Goal: Navigation & Orientation: Understand site structure

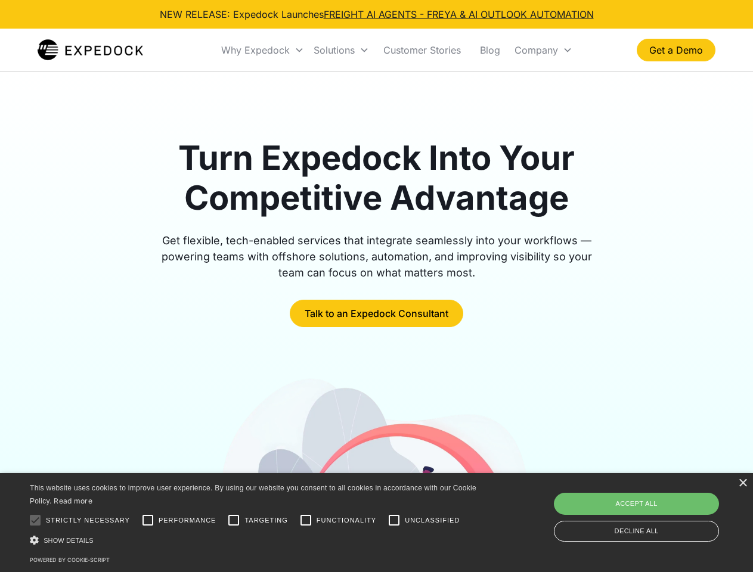
click at [263, 50] on div "Why Expedock" at bounding box center [255, 50] width 69 height 12
click at [341, 50] on div "Solutions" at bounding box center [334, 50] width 41 height 12
click at [543, 50] on div "Company" at bounding box center [536, 50] width 44 height 12
click at [35, 520] on div at bounding box center [35, 520] width 24 height 24
click at [148, 520] on input "Performance" at bounding box center [148, 520] width 24 height 24
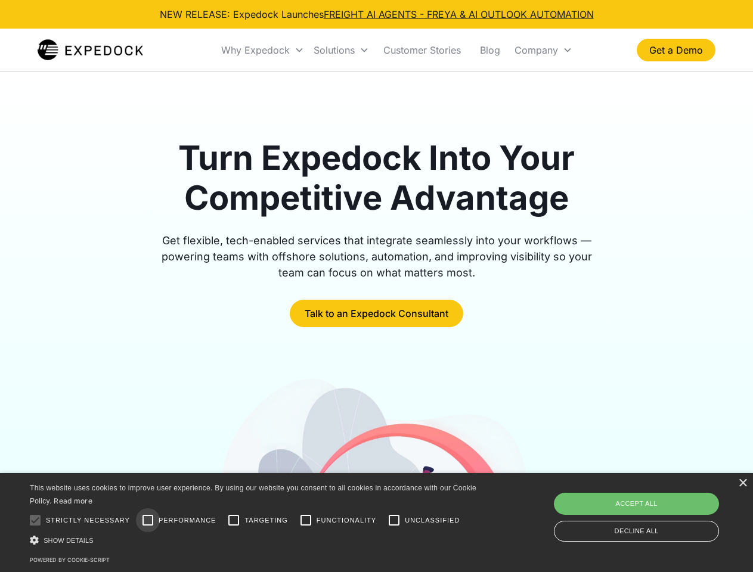
checkbox input "true"
click at [234, 520] on input "Targeting" at bounding box center [234, 520] width 24 height 24
checkbox input "true"
click at [306, 520] on input "Functionality" at bounding box center [306, 520] width 24 height 24
checkbox input "true"
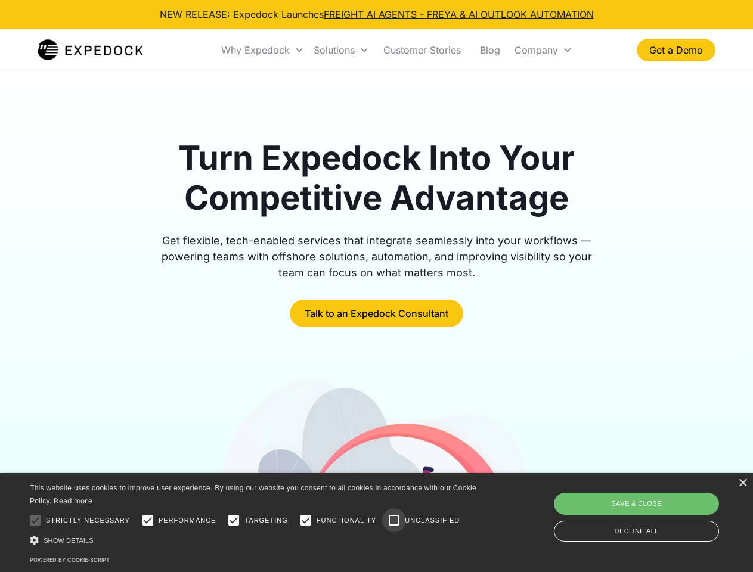
click at [394, 520] on input "Unclassified" at bounding box center [394, 520] width 24 height 24
checkbox input "true"
click at [255, 540] on div "Show details Hide details" at bounding box center [255, 540] width 451 height 13
